Goal: Information Seeking & Learning: Learn about a topic

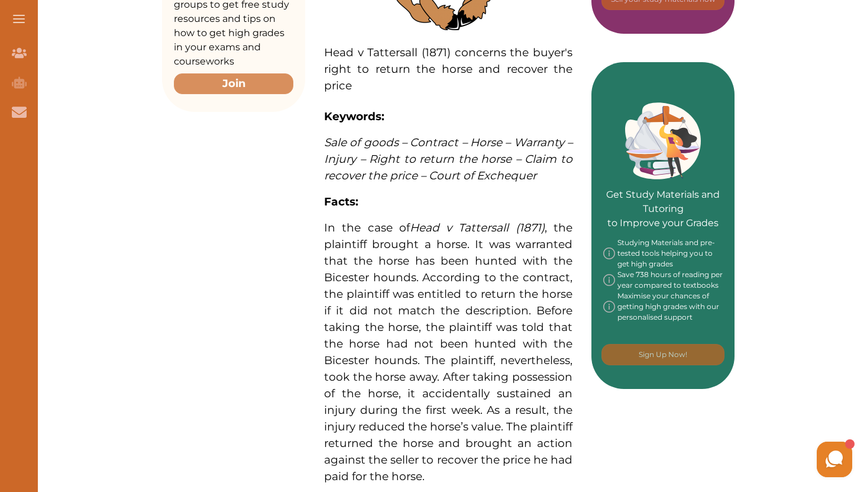
scroll to position [449, 0]
drag, startPoint x: 326, startPoint y: 55, endPoint x: 427, endPoint y: 104, distance: 112.5
click at [427, 104] on p "Head v Tattersall (1871) concerns the buyer's right to return the horse and rec…" at bounding box center [448, 379] width 249 height 1027
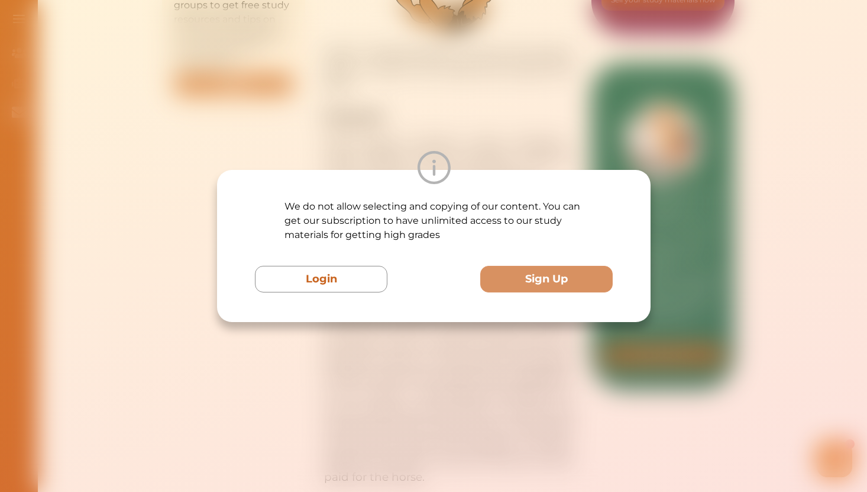
click at [456, 399] on div "We do not allow selecting and copying of our content. You can get our subscript…" at bounding box center [433, 246] width 867 height 492
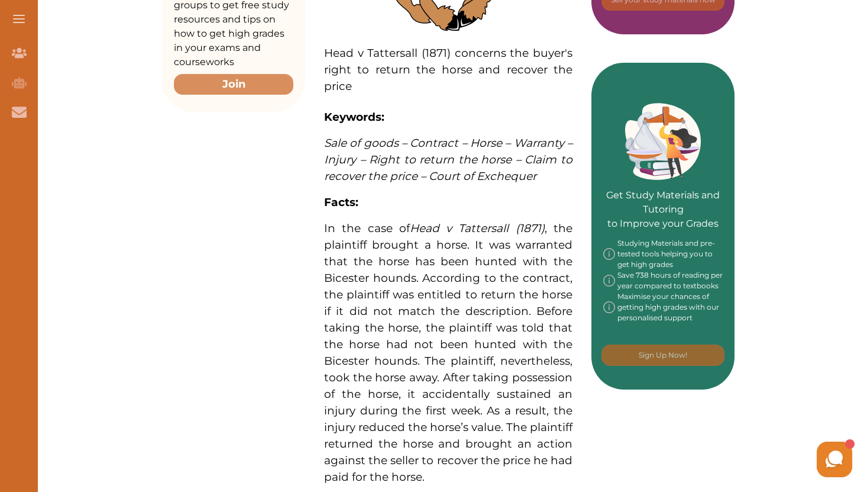
drag, startPoint x: 331, startPoint y: 53, endPoint x: 462, endPoint y: 157, distance: 167.2
click at [462, 157] on p "Head v Tattersall (1871) concerns the buyer's right to return the horse and rec…" at bounding box center [448, 379] width 249 height 1027
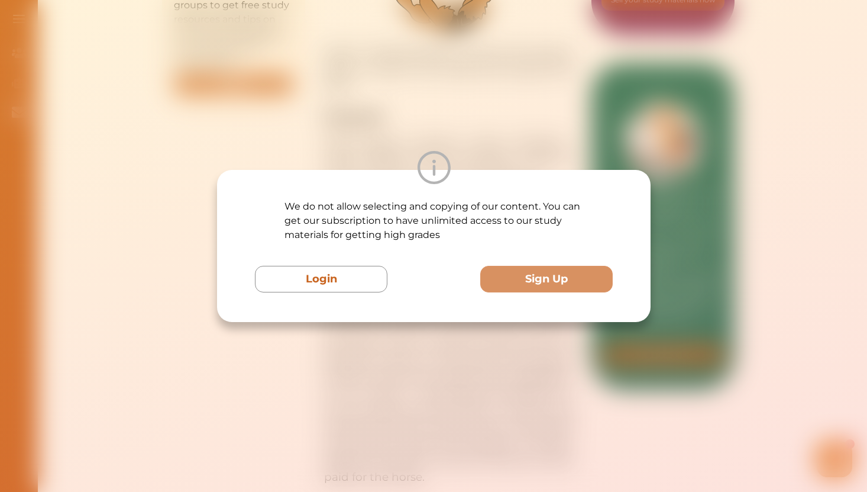
click at [382, 341] on div "We do not allow selecting and copying of our content. You can get our subscript…" at bounding box center [433, 246] width 867 height 492
